Goal: Find contact information: Find contact information

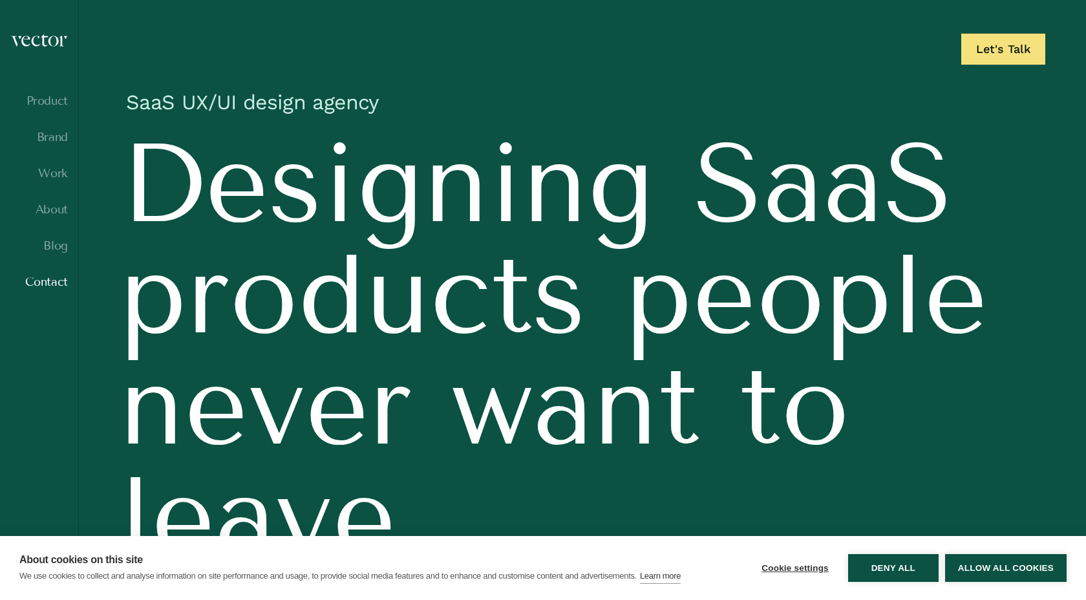
click at [54, 277] on link "Contact" at bounding box center [39, 281] width 58 height 13
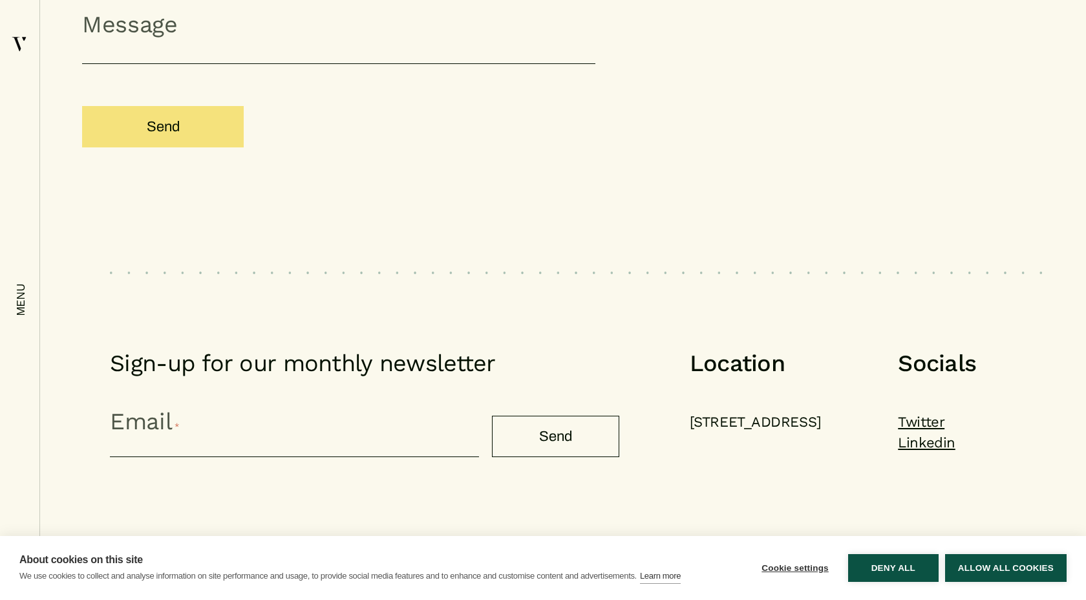
scroll to position [1533, 0]
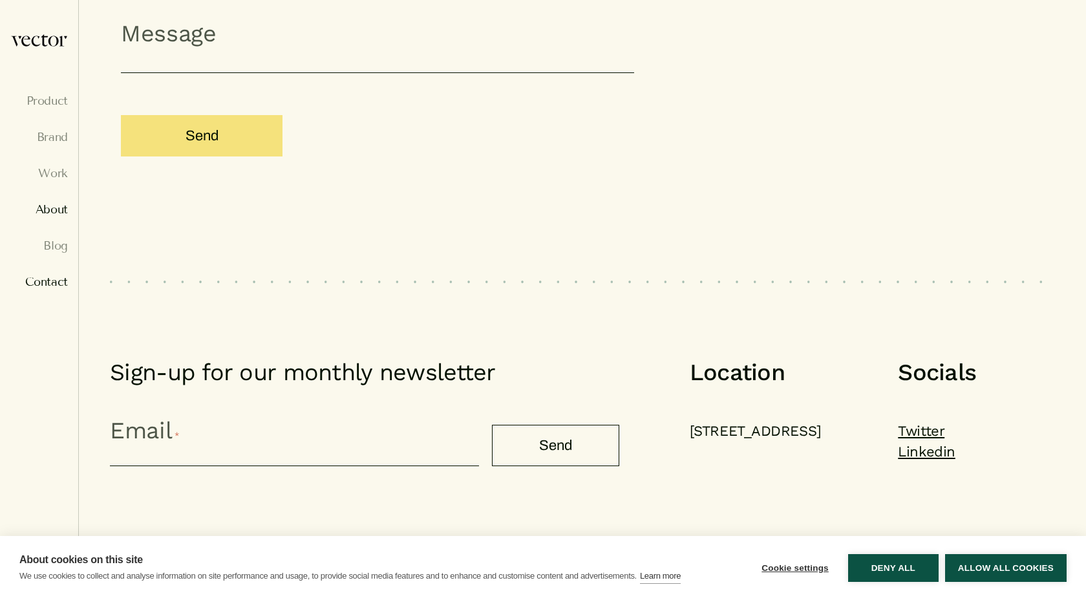
click at [41, 215] on link "About" at bounding box center [39, 209] width 58 height 13
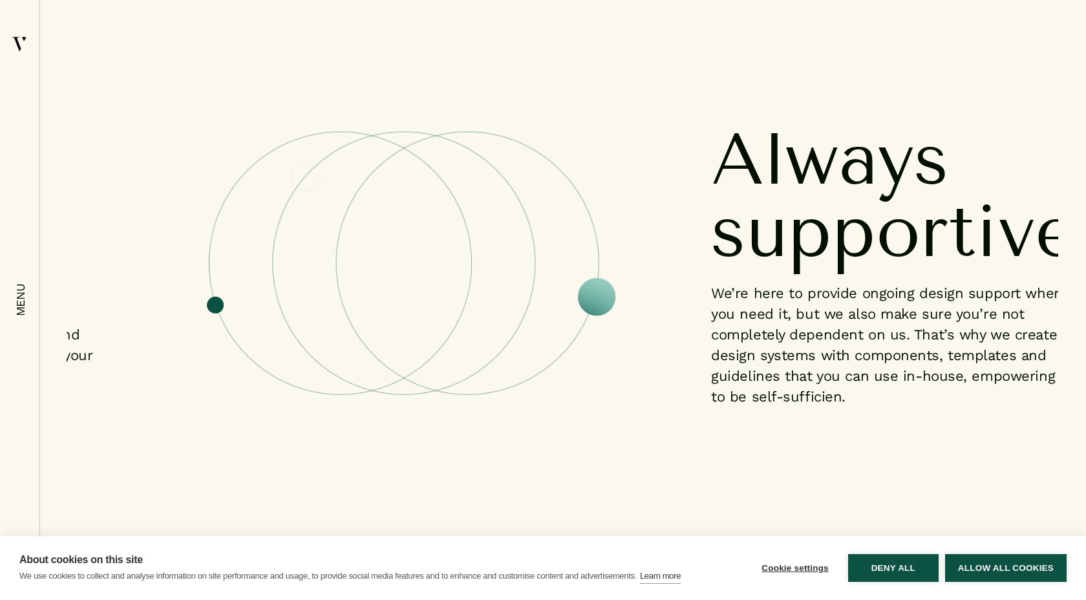
scroll to position [2030, 0]
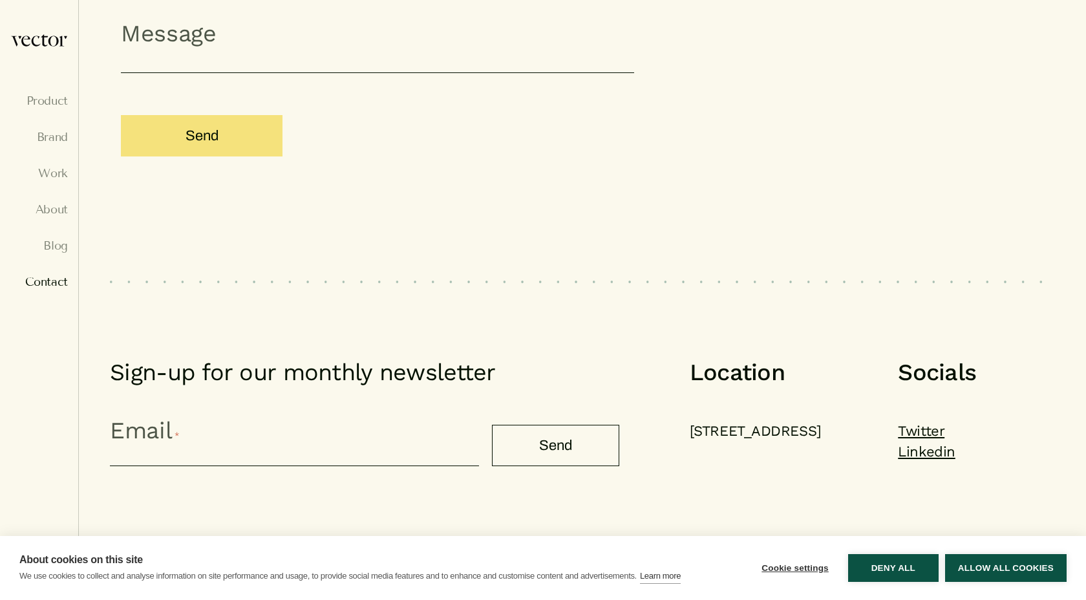
scroll to position [1533, 0]
